Goal: Information Seeking & Learning: Learn about a topic

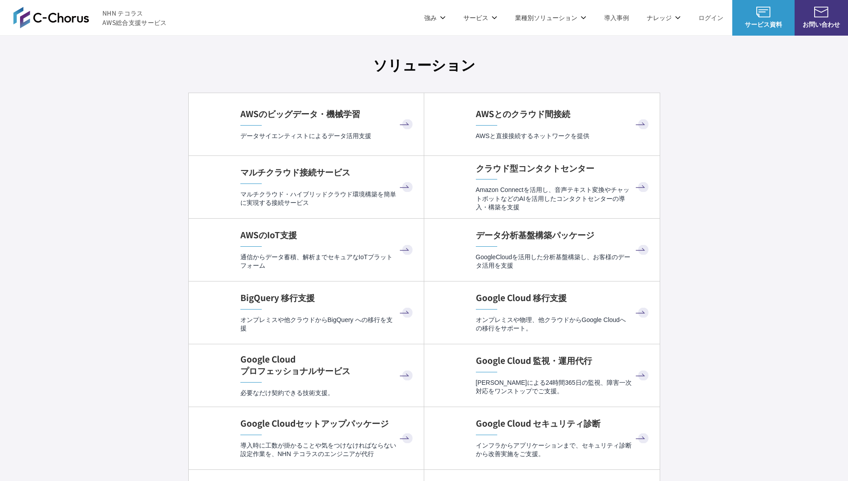
scroll to position [2665, 0]
